Goal: Information Seeking & Learning: Find specific fact

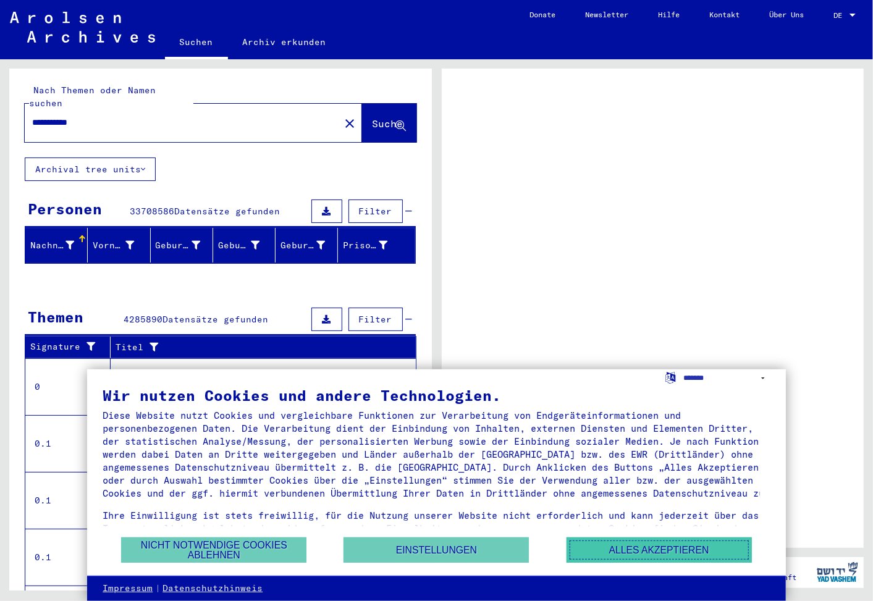
click at [644, 554] on button "Alles akzeptieren" at bounding box center [659, 550] width 185 height 25
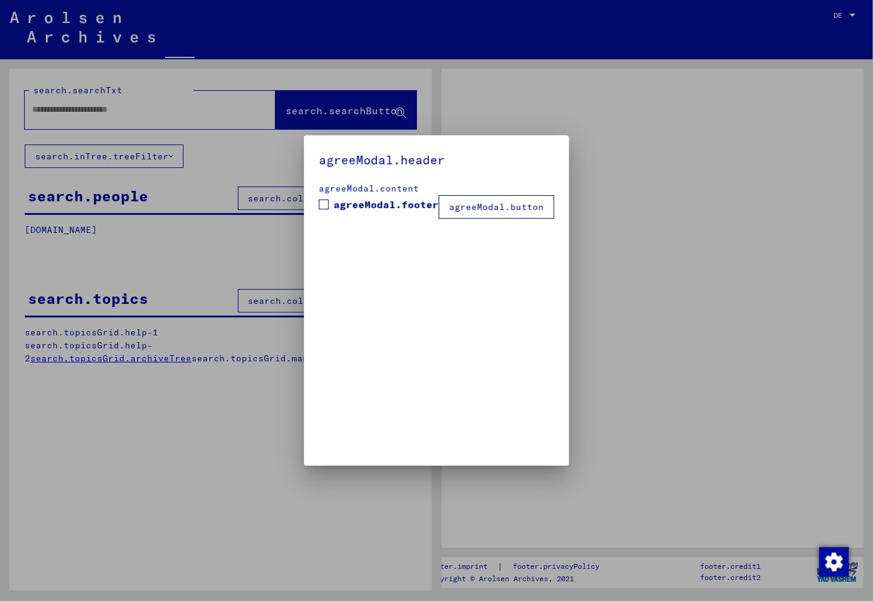
type input "**********"
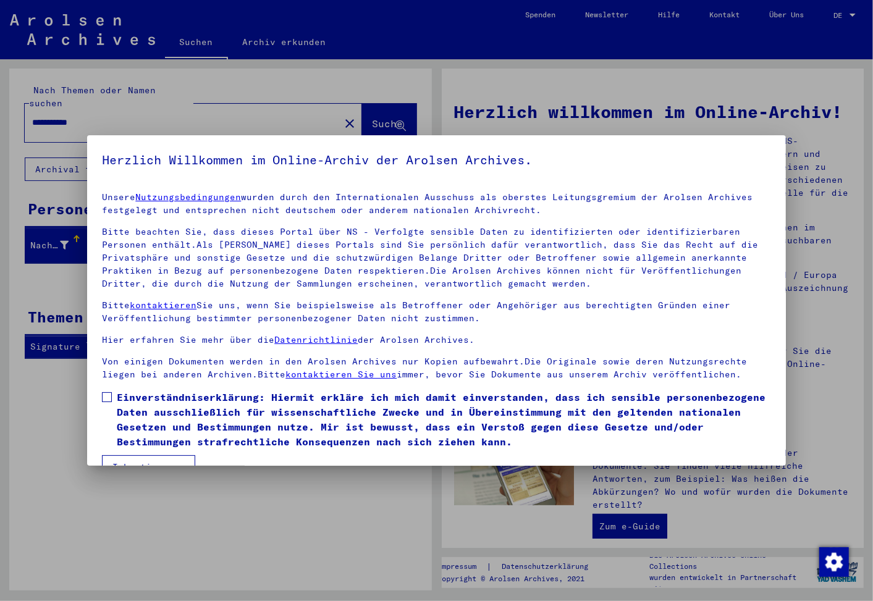
click at [108, 398] on span at bounding box center [107, 397] width 10 height 10
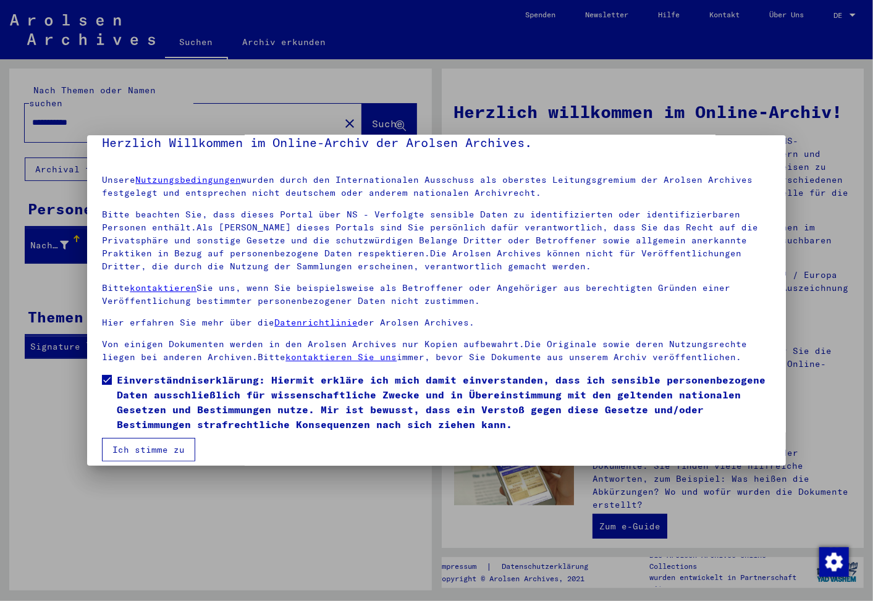
scroll to position [27, 0]
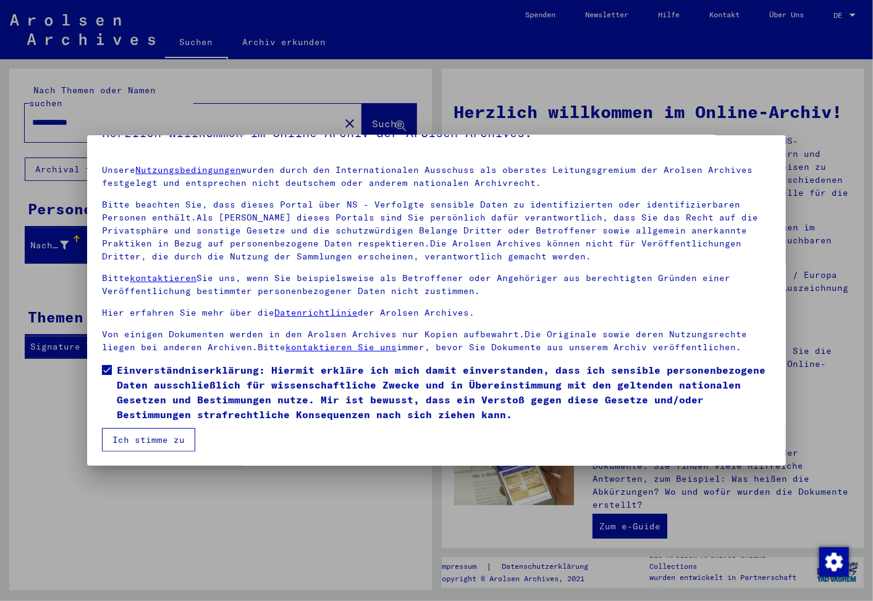
click at [163, 435] on button "Ich stimme zu" at bounding box center [148, 439] width 93 height 23
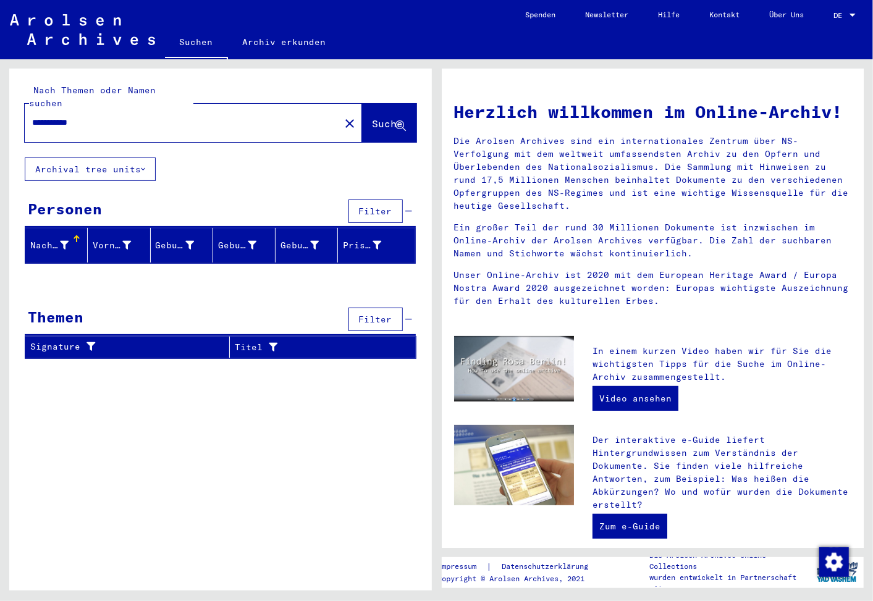
click at [383, 200] on button "Filter" at bounding box center [375, 211] width 54 height 23
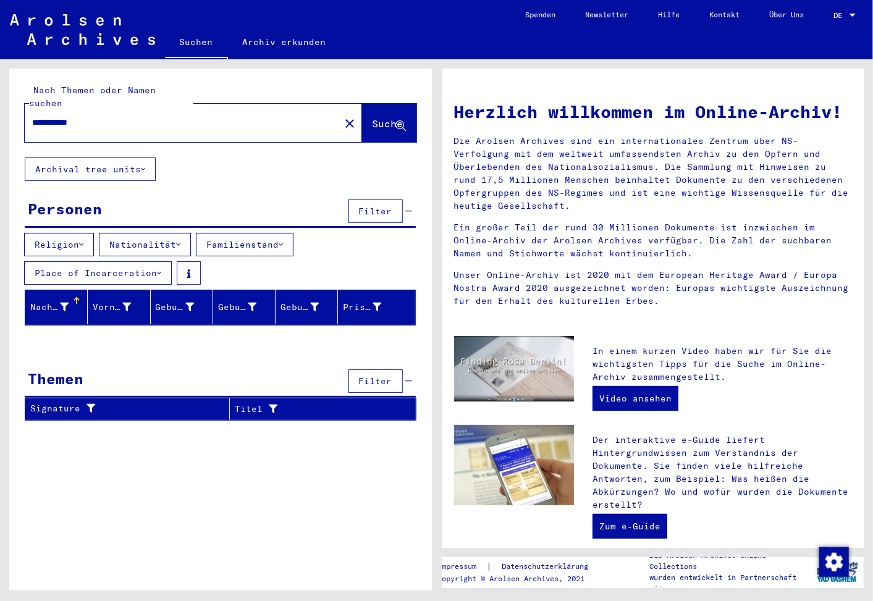
click at [174, 233] on button "Nationalität" at bounding box center [145, 244] width 92 height 23
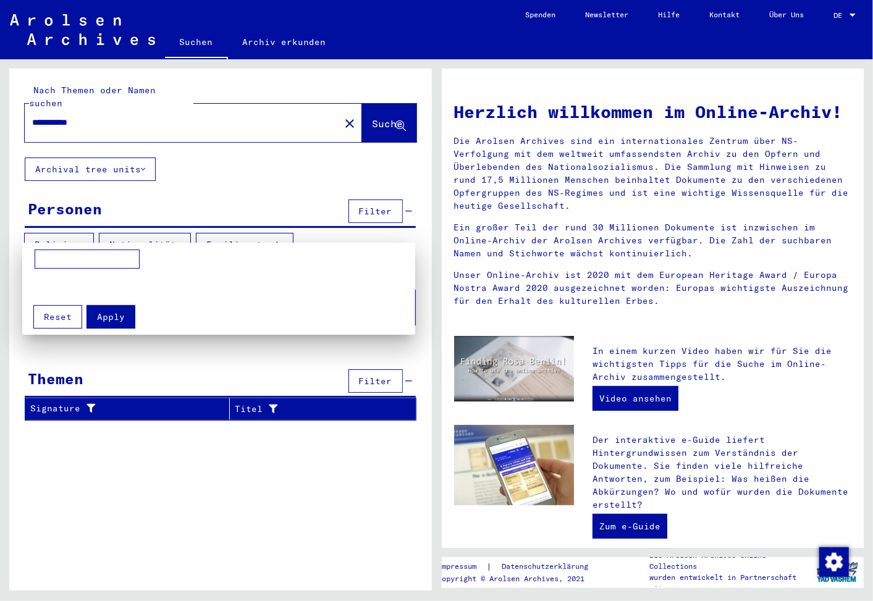
click at [84, 261] on input at bounding box center [87, 260] width 105 height 20
click at [319, 148] on div at bounding box center [436, 300] width 873 height 601
